Goal: Navigation & Orientation: Understand site structure

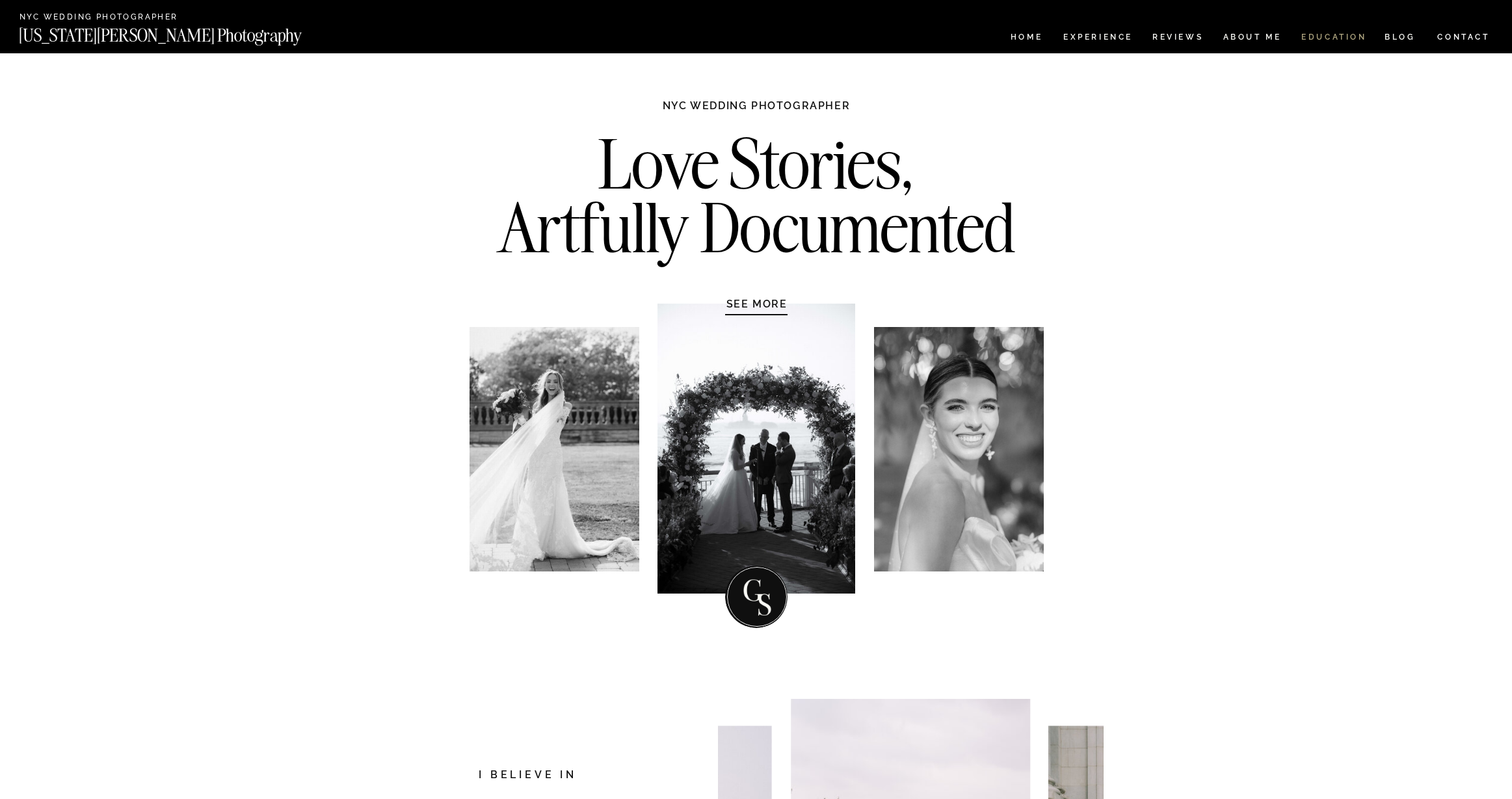
click at [1340, 35] on nav "EDUCATION" at bounding box center [1334, 39] width 68 height 11
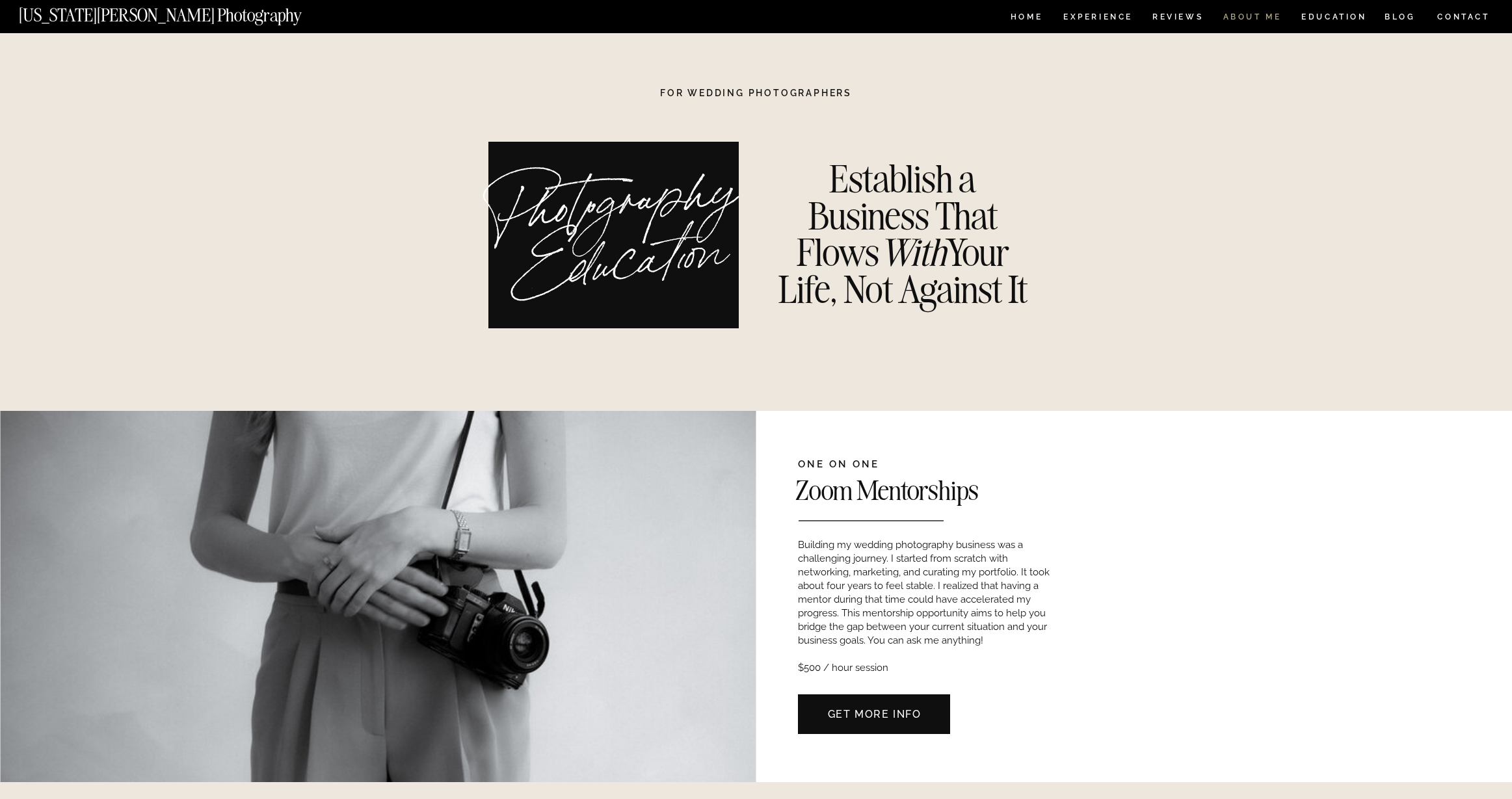
click at [1256, 16] on nav "ABOUT ME" at bounding box center [1252, 18] width 59 height 11
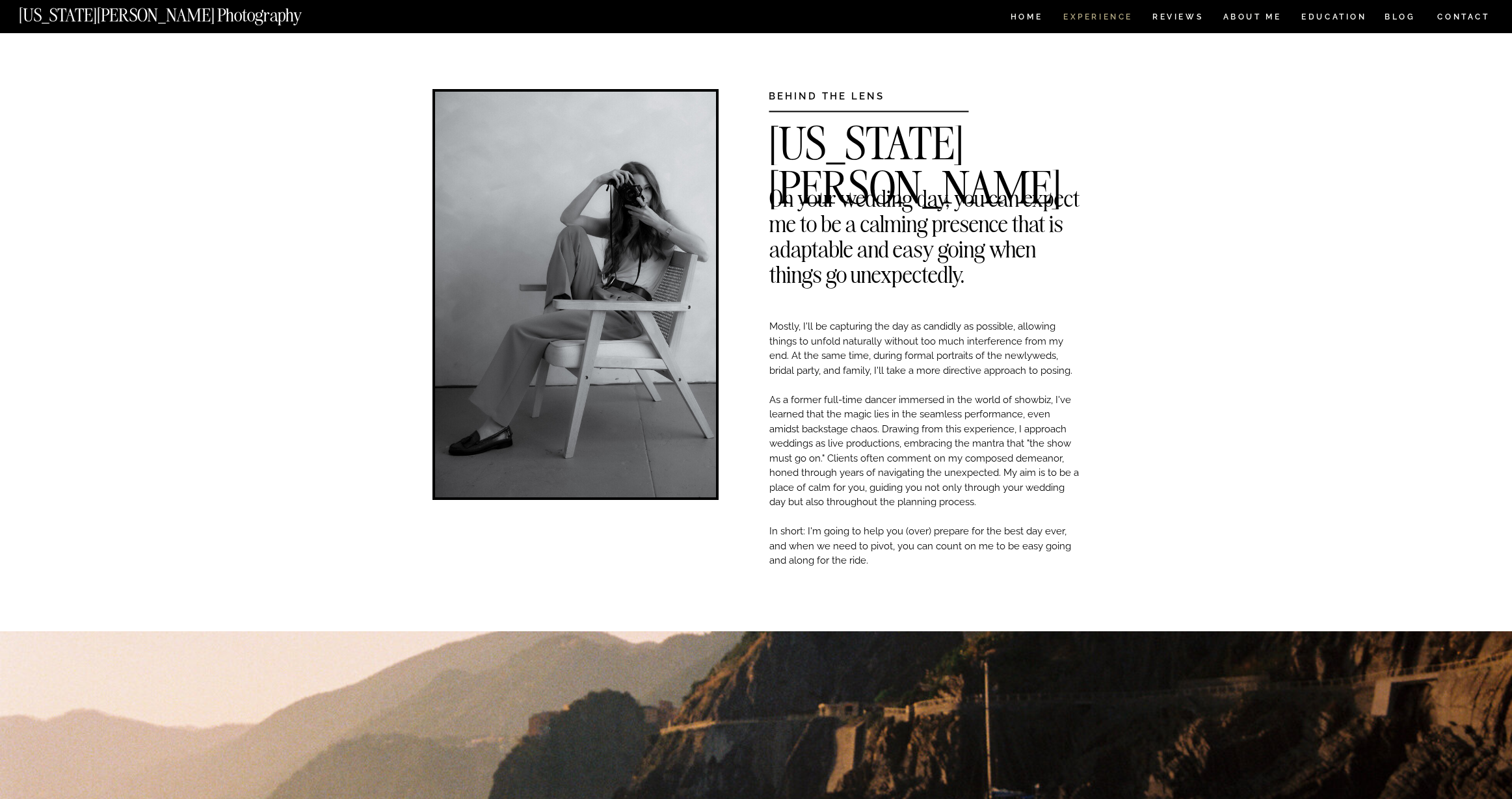
click at [1101, 15] on nav "Experience" at bounding box center [1097, 18] width 68 height 11
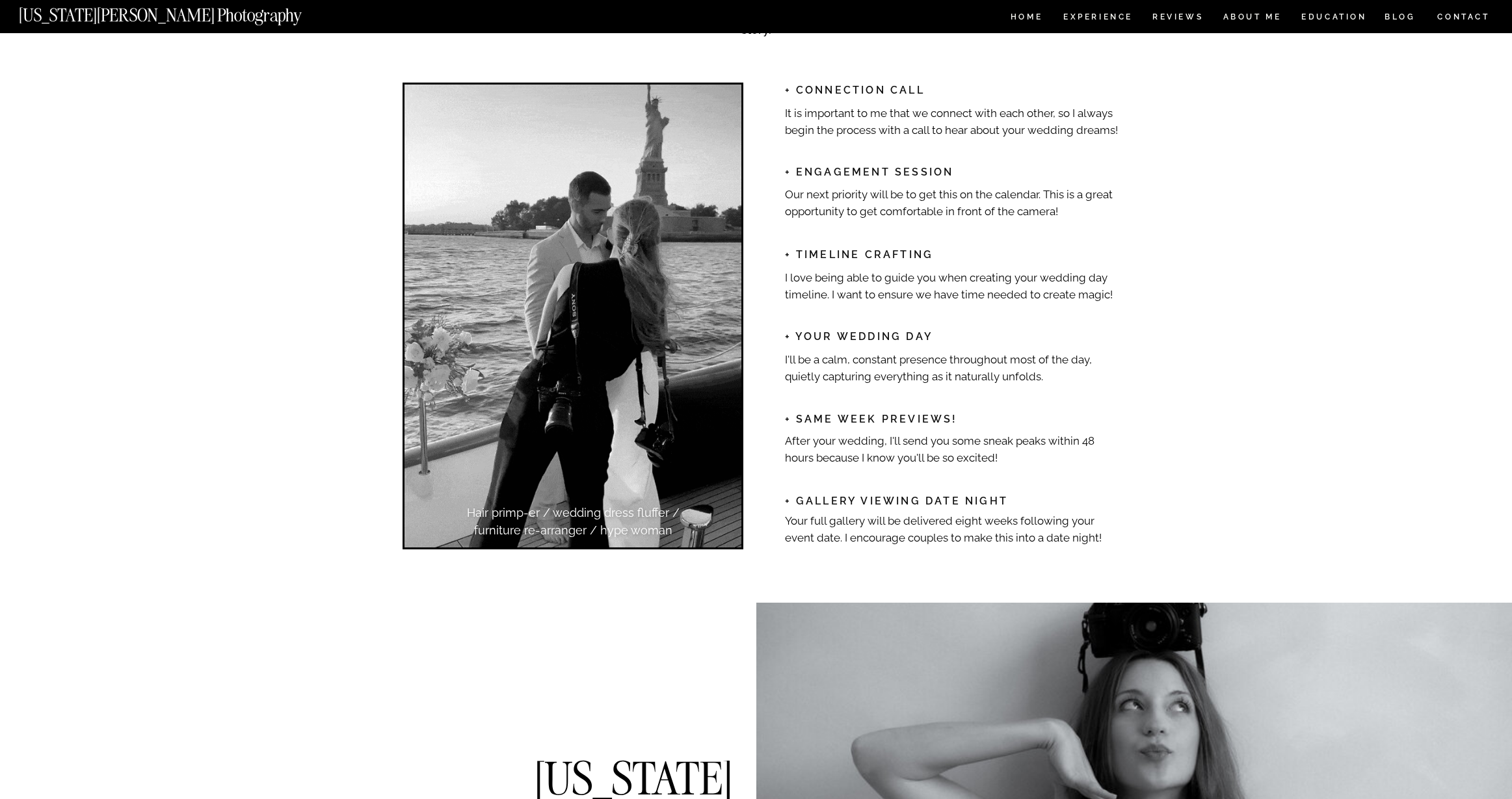
scroll to position [1968, 0]
